Goal: Information Seeking & Learning: Learn about a topic

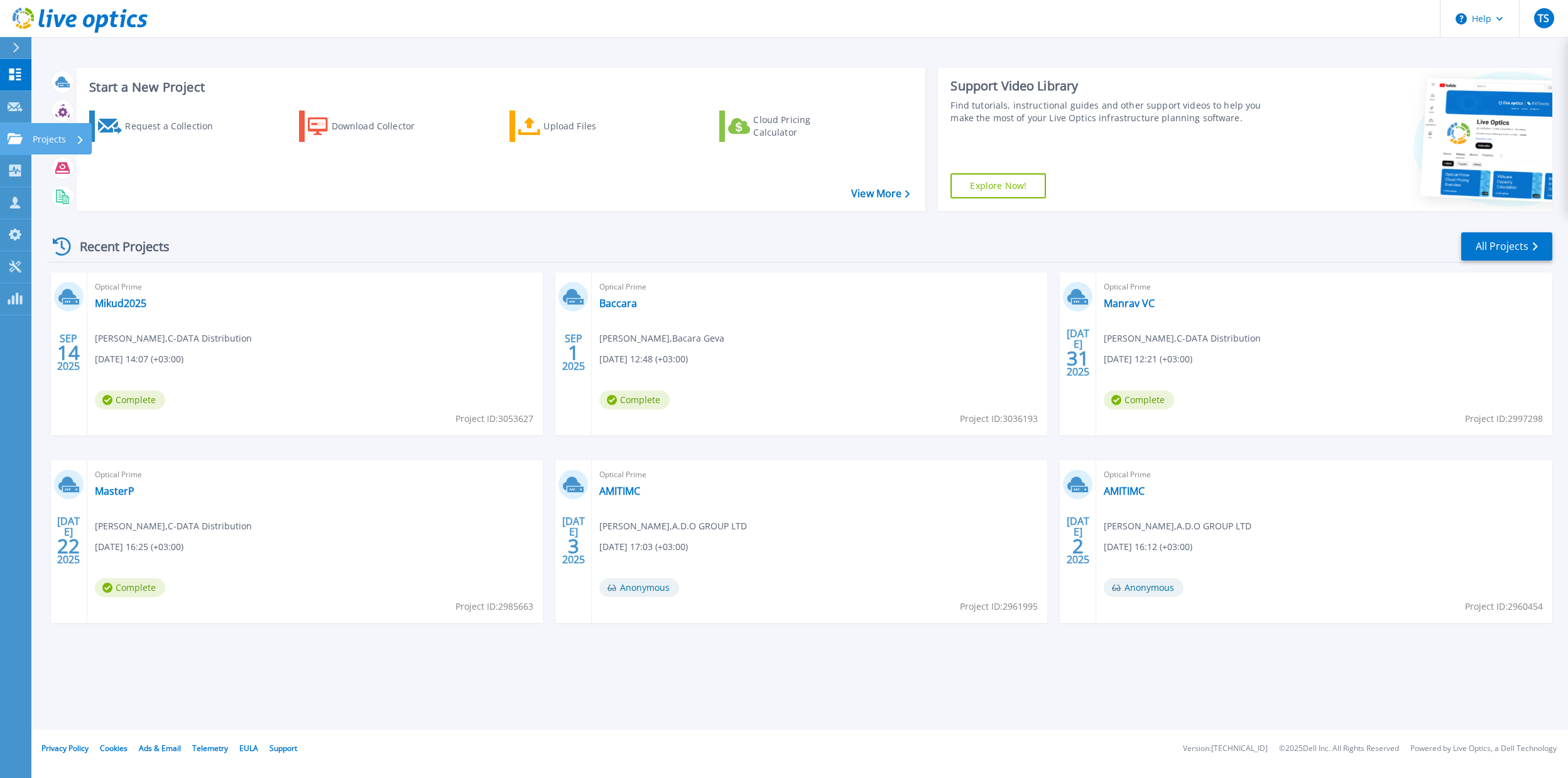
click at [20, 138] on icon at bounding box center [15, 138] width 15 height 11
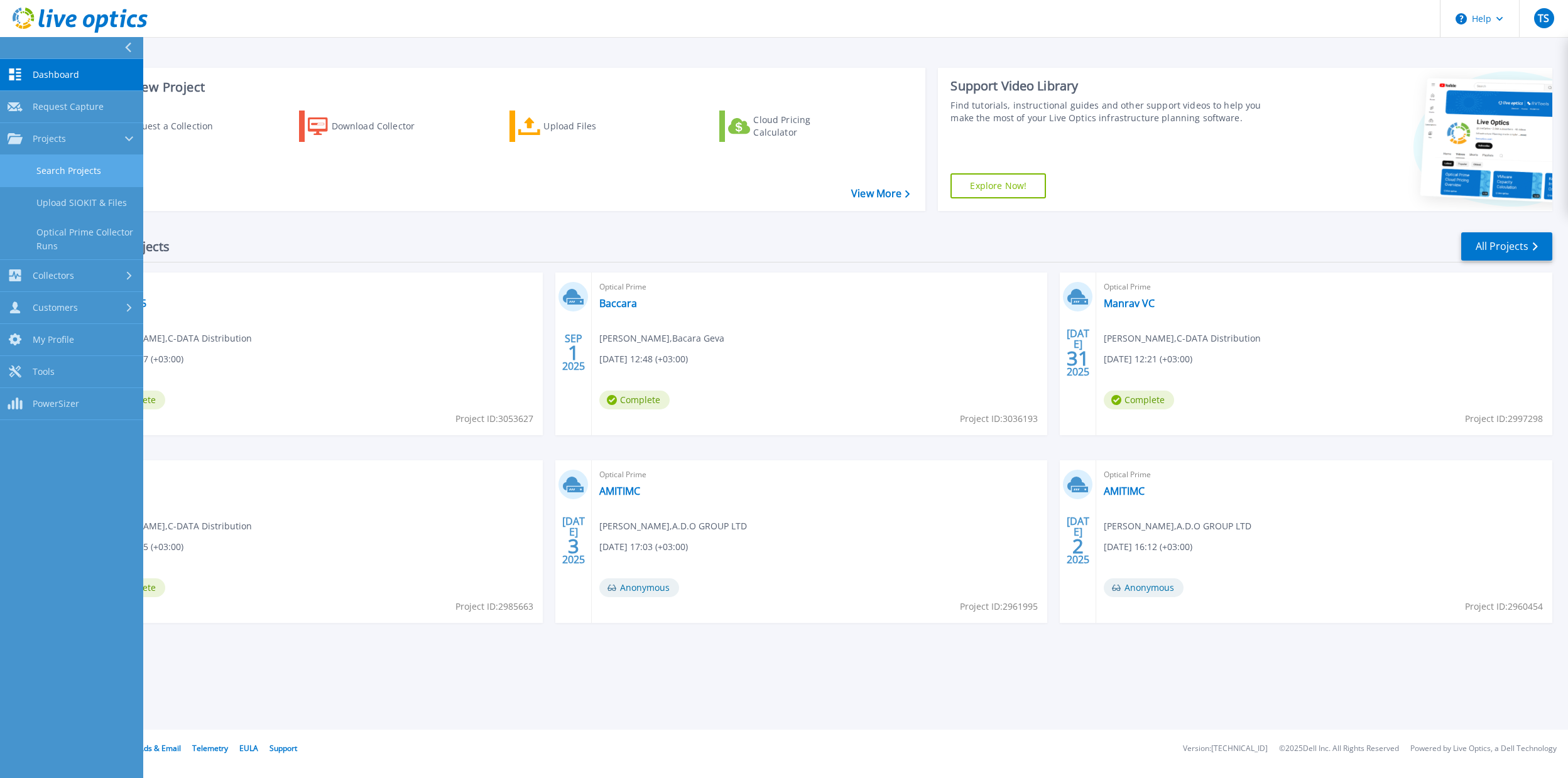
click at [80, 171] on link "Search Projects" at bounding box center [71, 171] width 143 height 32
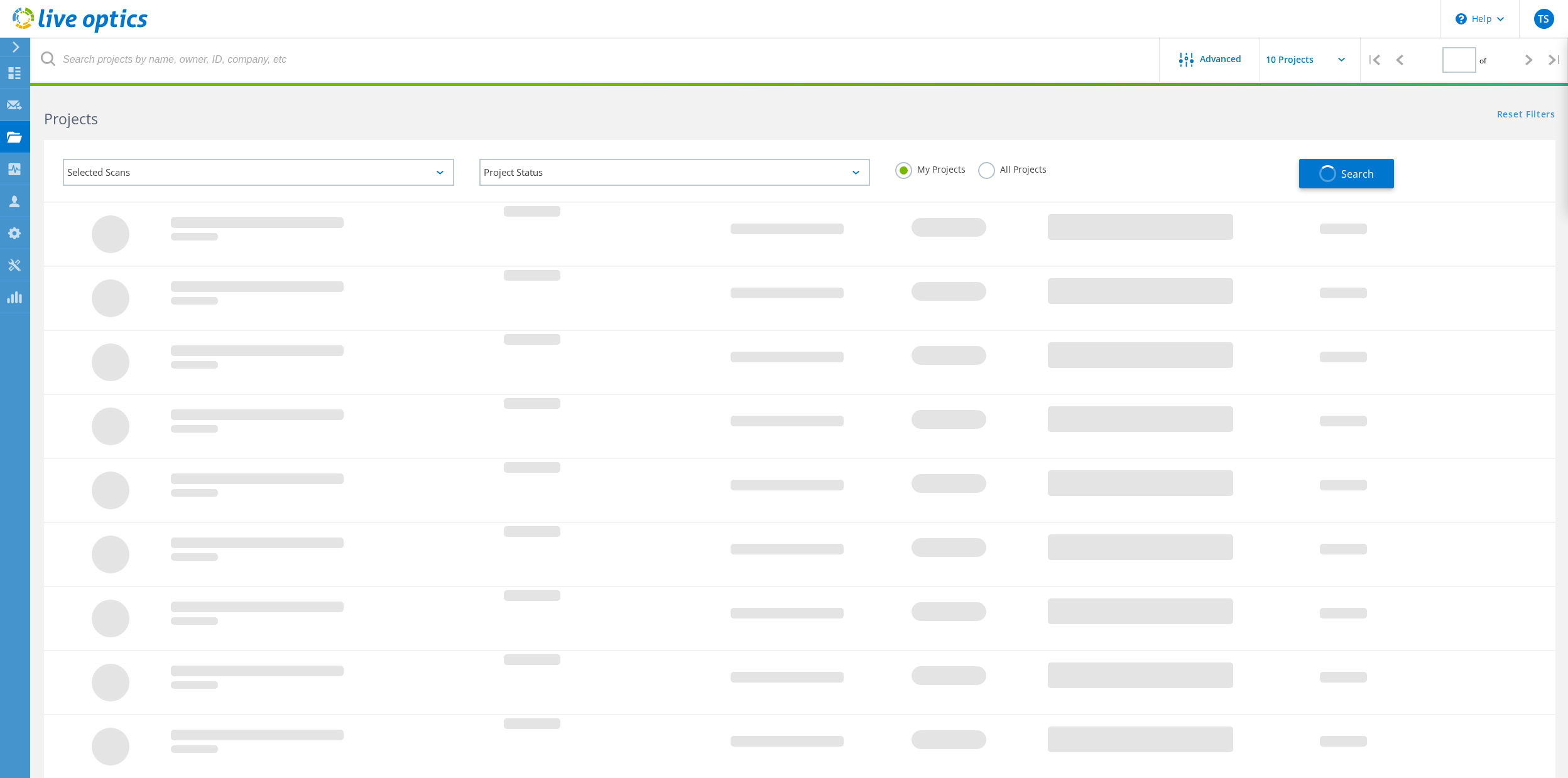
type input "1"
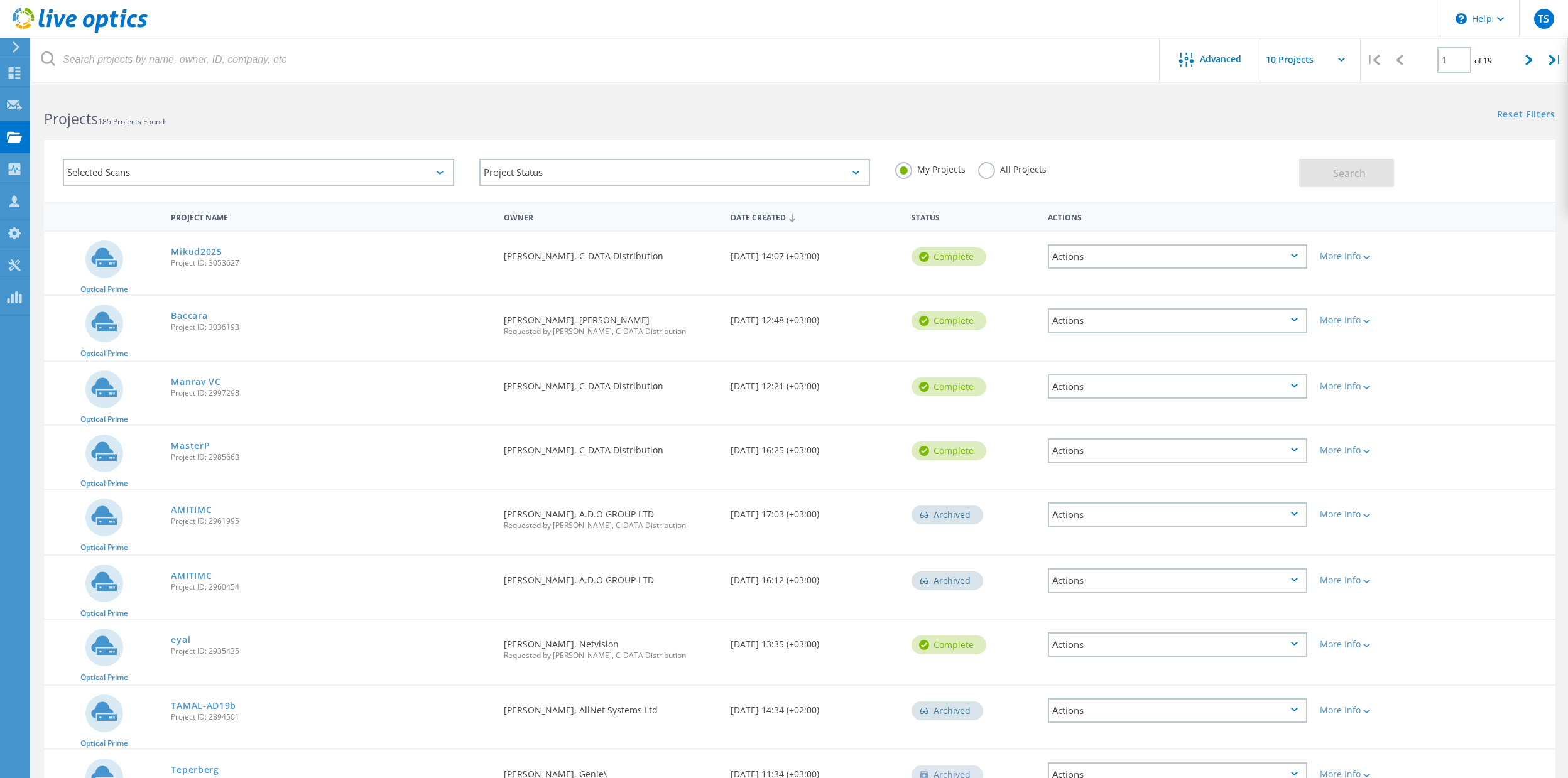
click at [188, 168] on div "Selected Scans" at bounding box center [259, 172] width 392 height 27
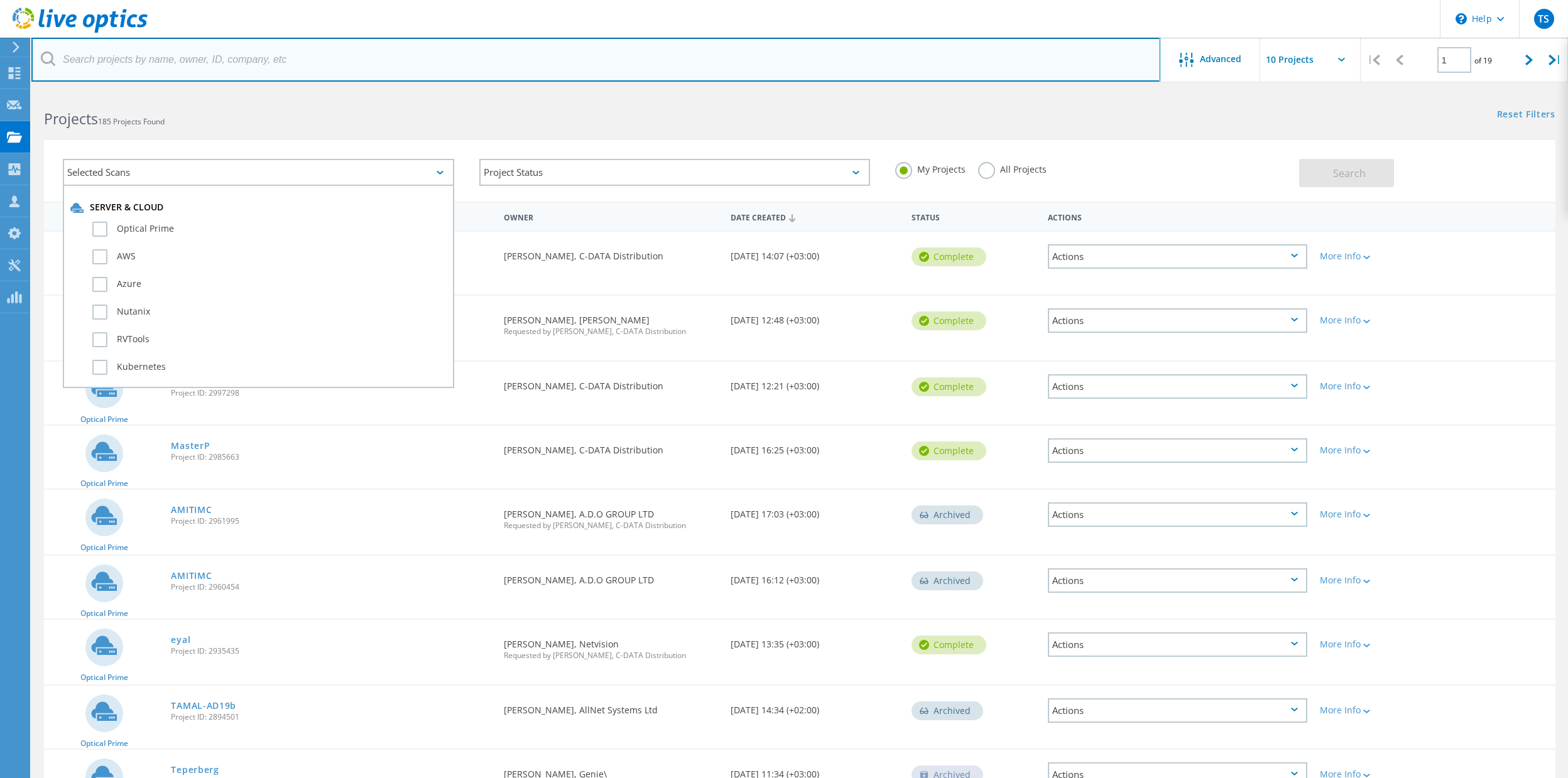
click at [194, 63] on input "text" at bounding box center [596, 60] width 1129 height 44
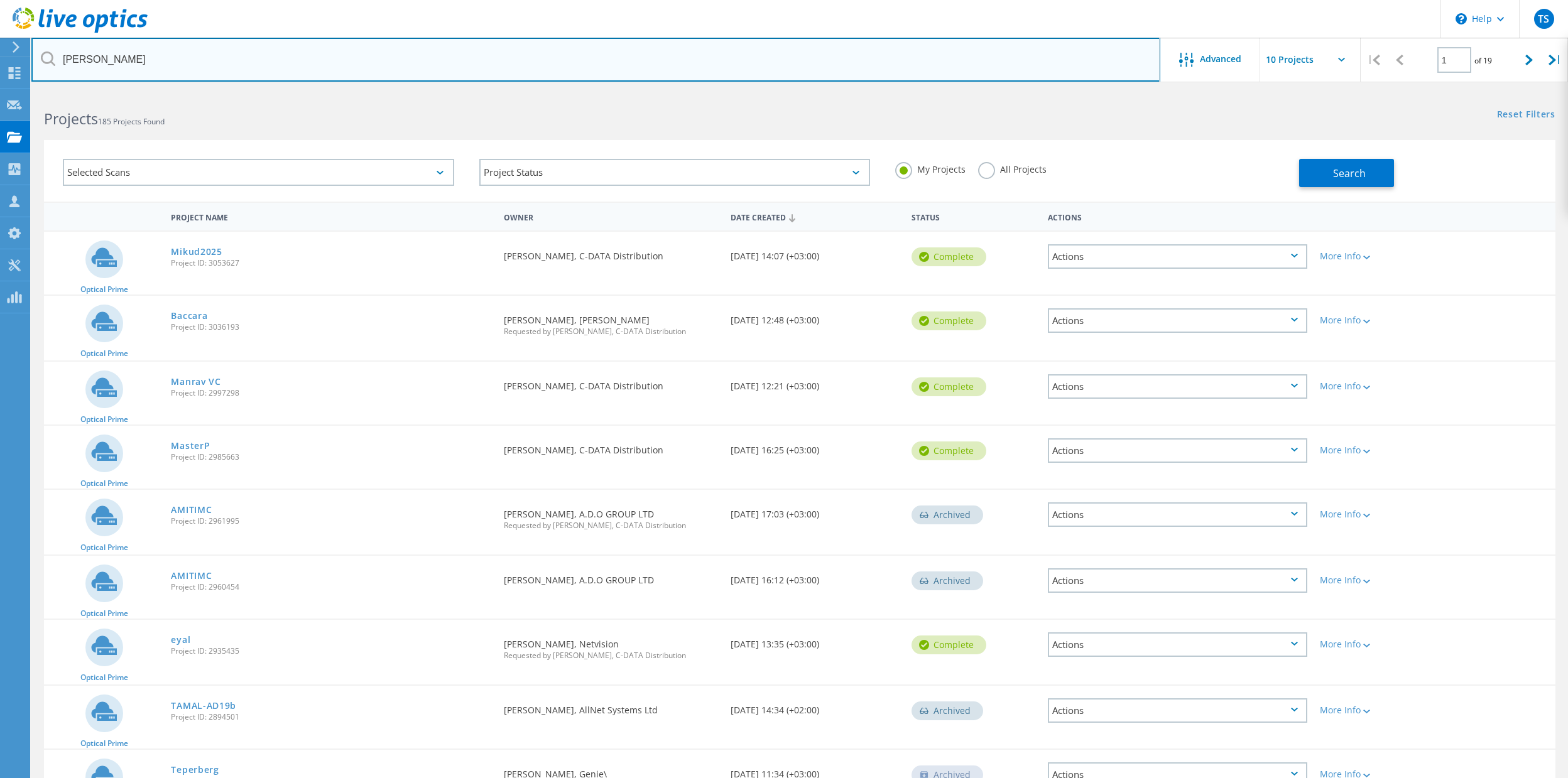
type input "dan"
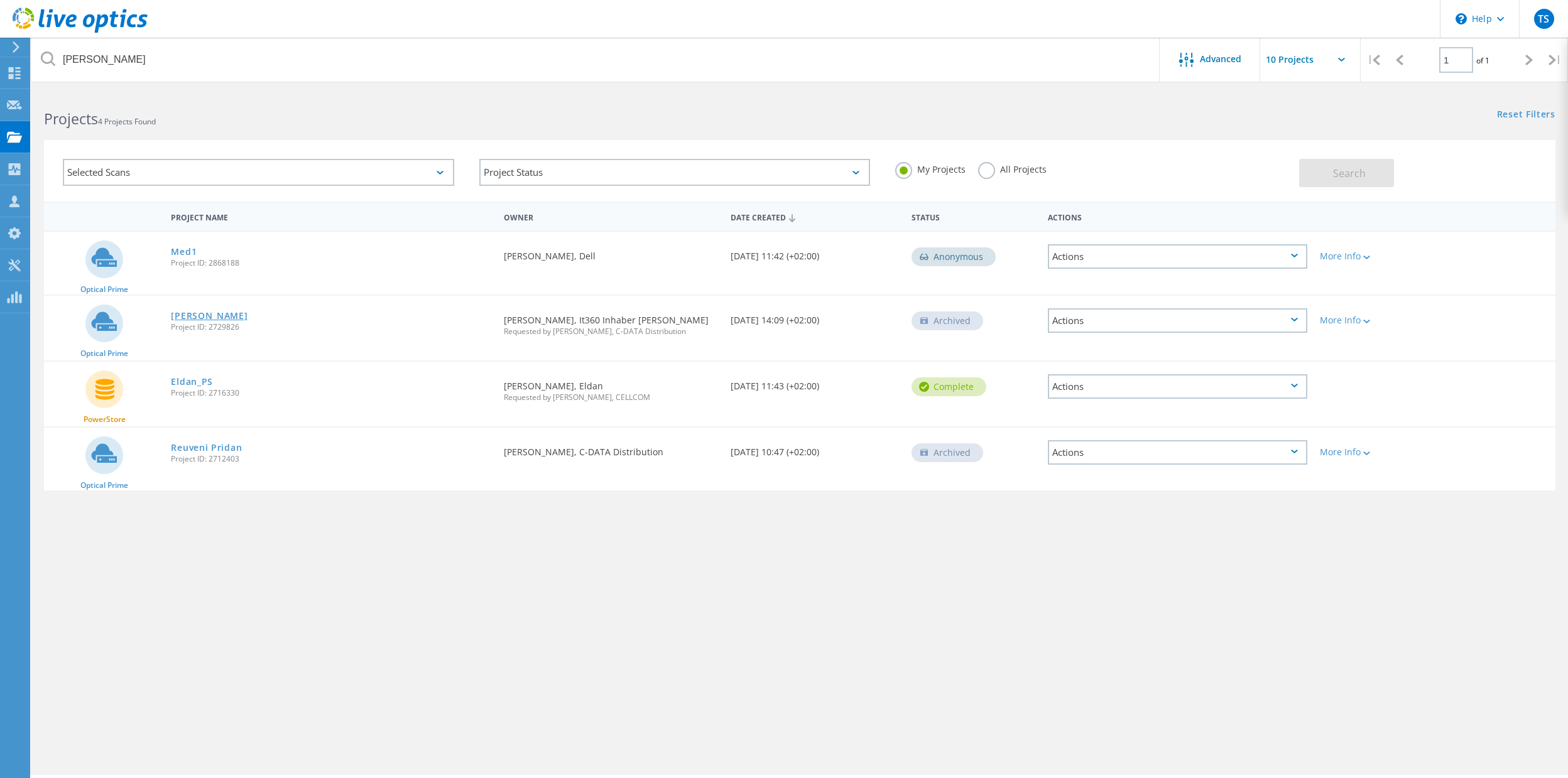
click at [180, 316] on link "dan" at bounding box center [209, 316] width 76 height 9
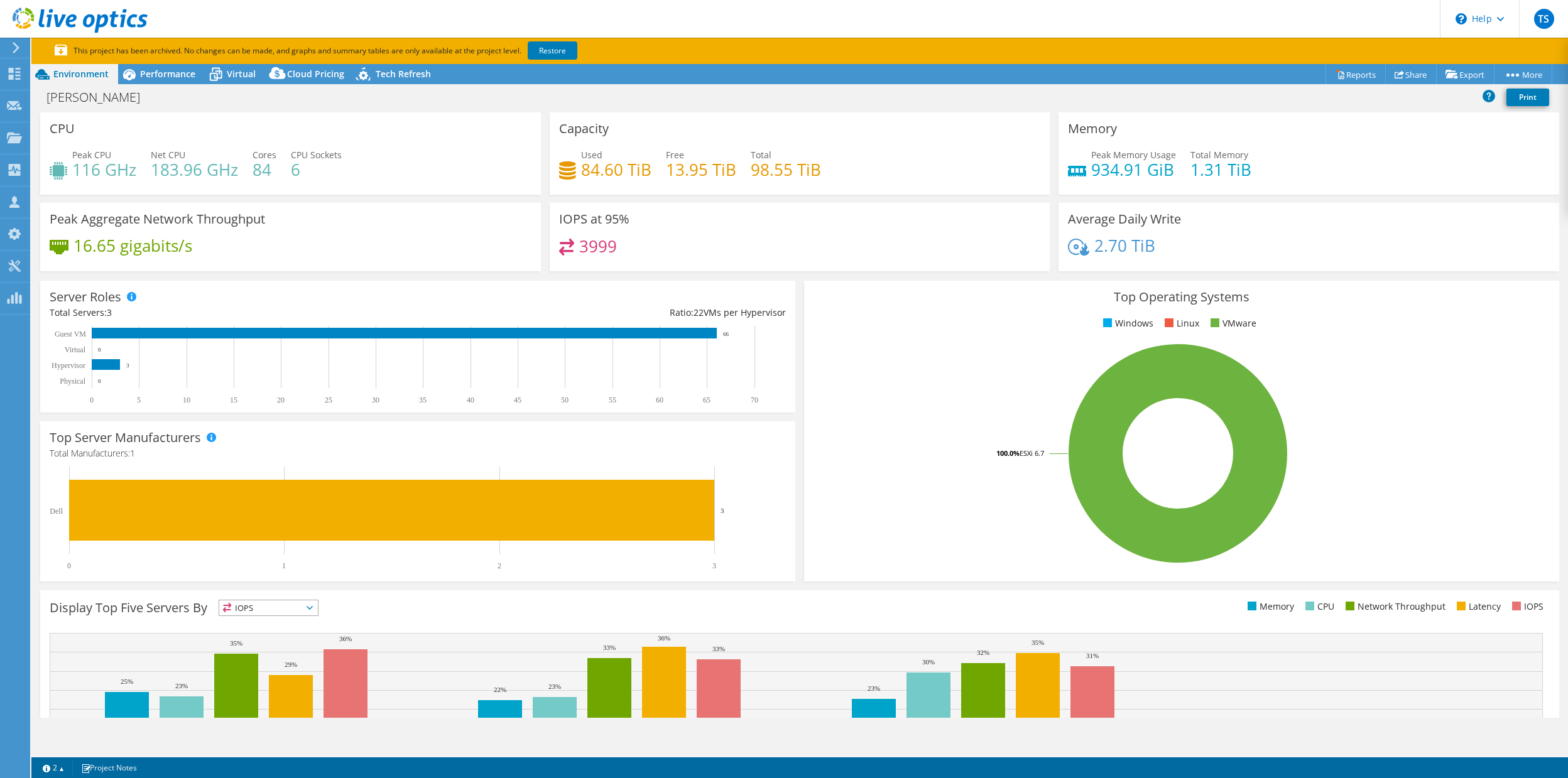
select select "EULondon"
select select "USD"
click at [162, 73] on span "Performance" at bounding box center [168, 74] width 55 height 12
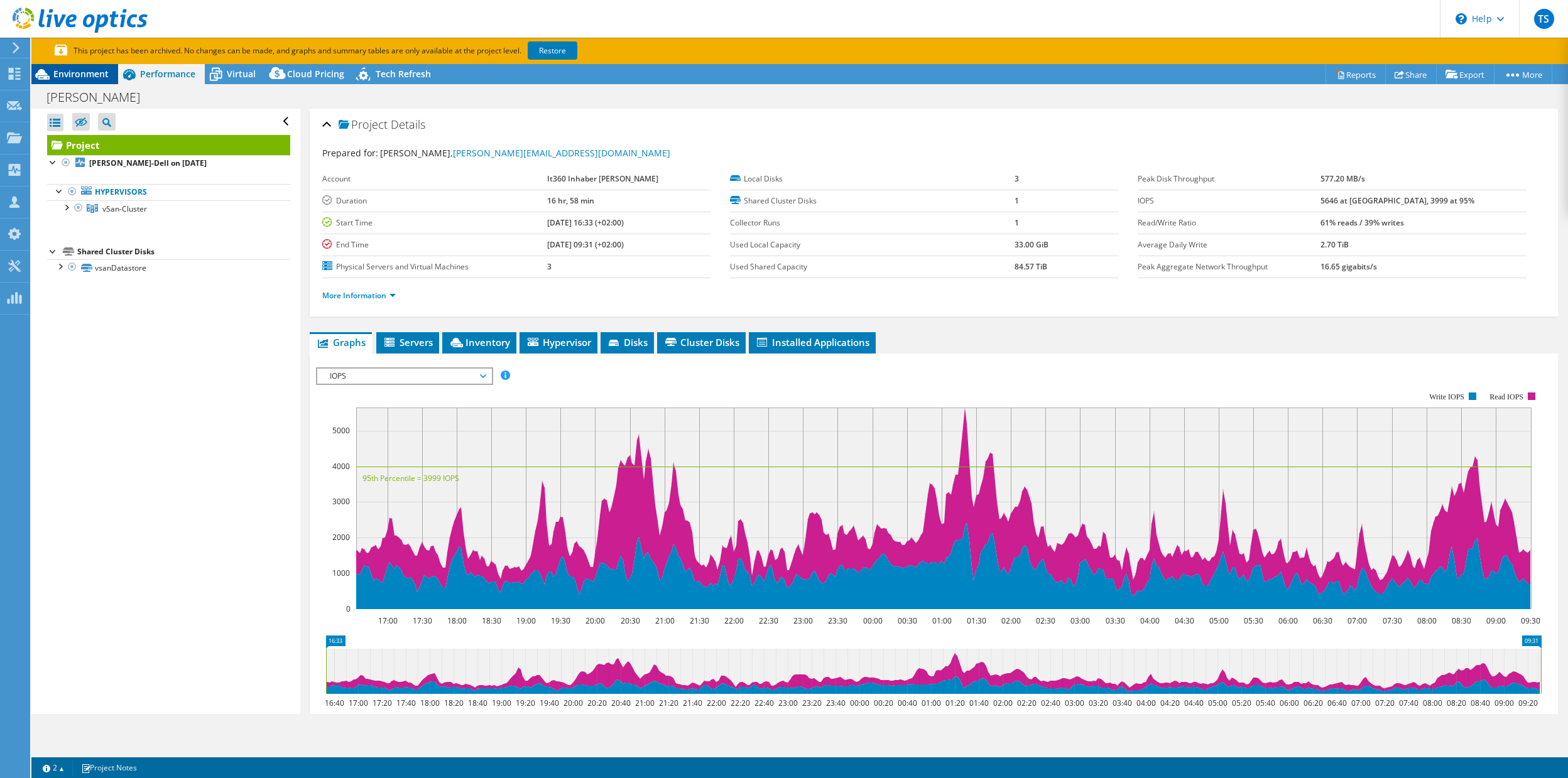
click at [72, 74] on span "Environment" at bounding box center [80, 74] width 55 height 12
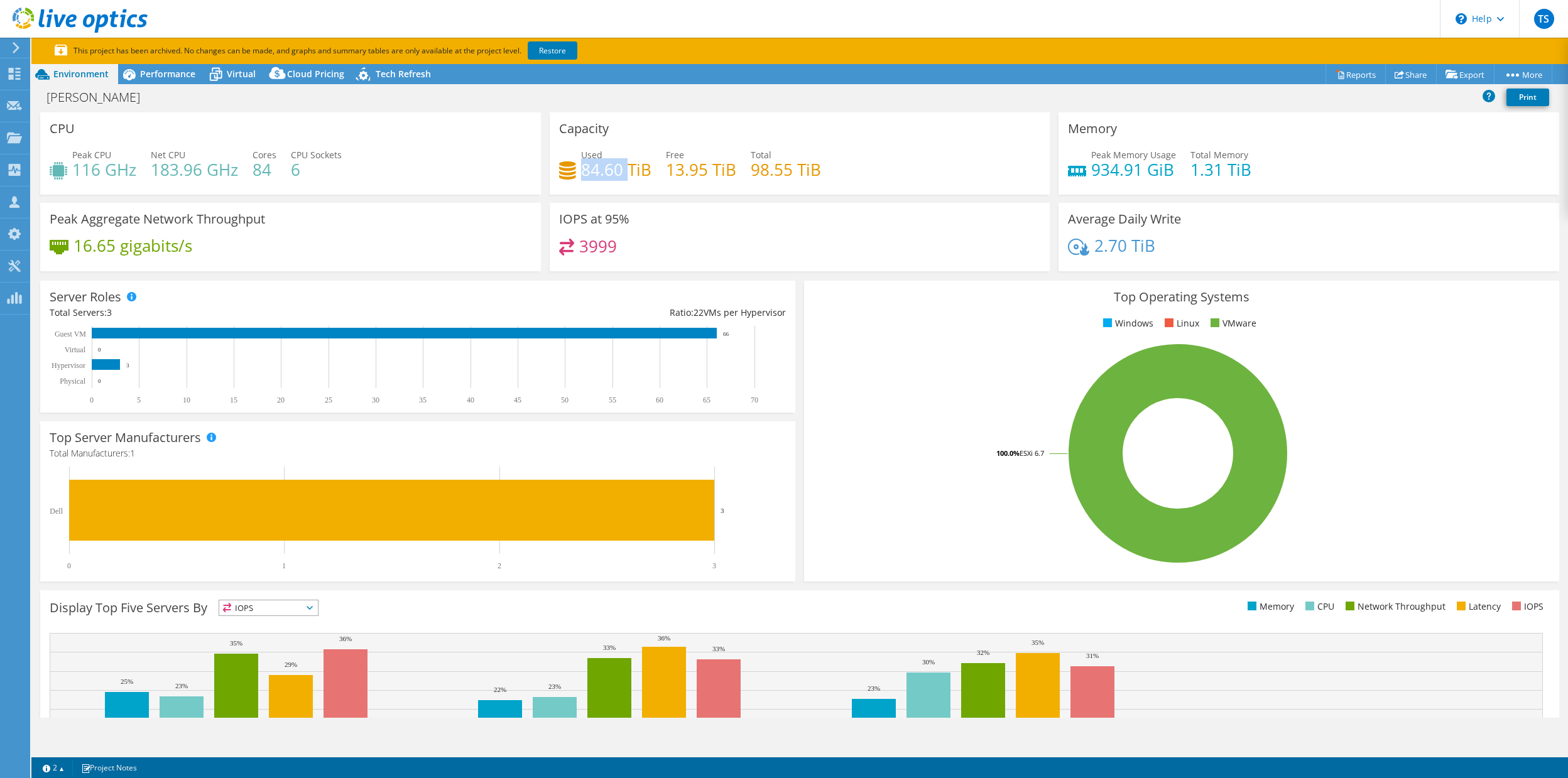
drag, startPoint x: 583, startPoint y: 173, endPoint x: 627, endPoint y: 178, distance: 44.3
click at [627, 177] on h4 "84.60 TiB" at bounding box center [616, 169] width 70 height 14
click at [639, 175] on h4 "84.60 TiB" at bounding box center [616, 169] width 70 height 14
